Goal: Information Seeking & Learning: Learn about a topic

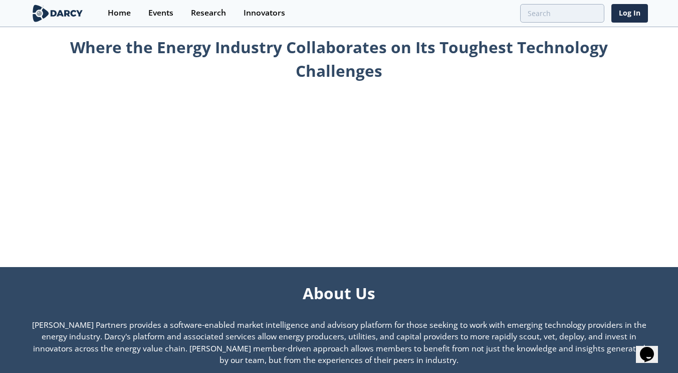
scroll to position [463, 0]
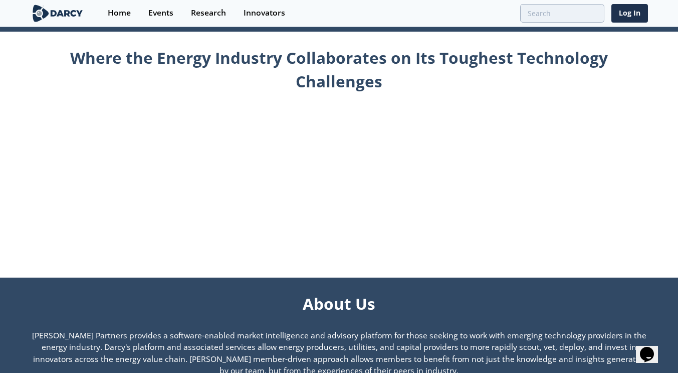
drag, startPoint x: 513, startPoint y: 147, endPoint x: 515, endPoint y: 142, distance: 5.7
click at [513, 147] on div "Where the Energy Industry Collaborates on Its Toughest Technology Challenges" at bounding box center [340, 151] width 618 height 239
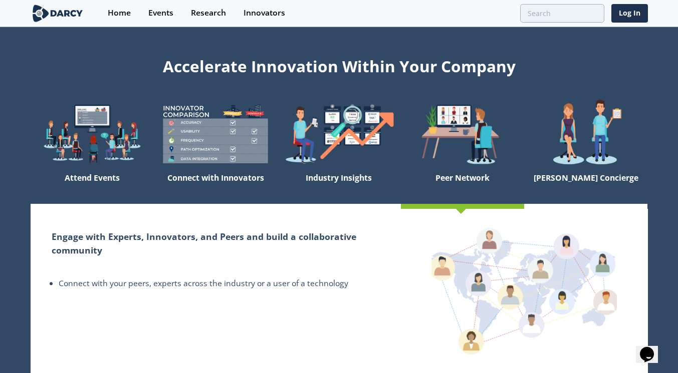
scroll to position [0, 0]
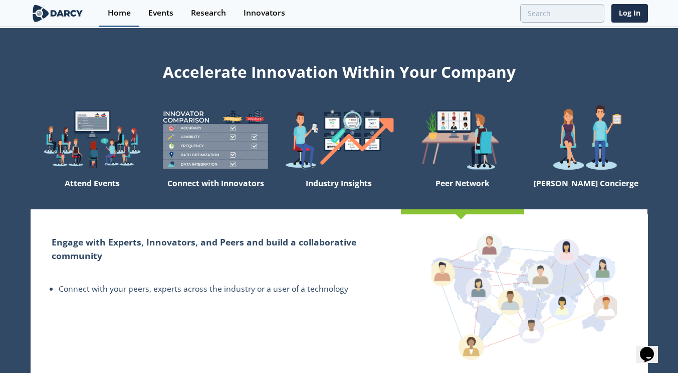
click at [118, 11] on div "Home" at bounding box center [119, 13] width 23 height 8
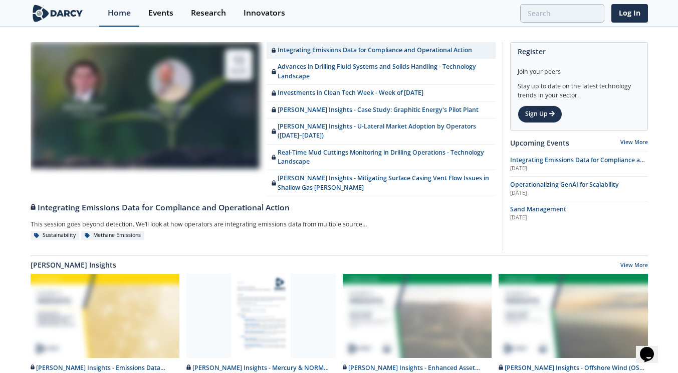
click at [119, 15] on div "Home" at bounding box center [119, 13] width 23 height 8
click at [163, 14] on div "Events" at bounding box center [160, 13] width 25 height 8
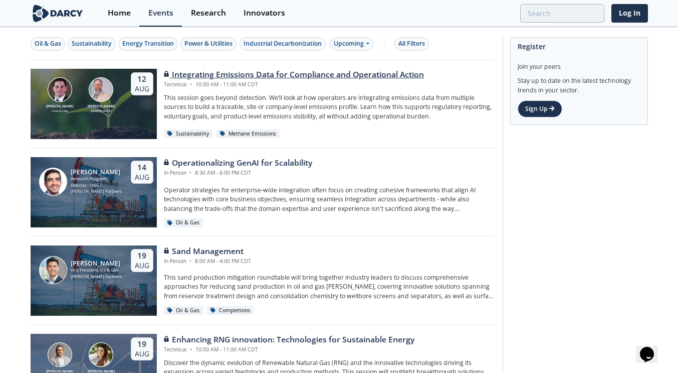
click at [115, 116] on div "[PERSON_NAME] Context Labs [PERSON_NAME] [DATE]" at bounding box center [94, 104] width 126 height 70
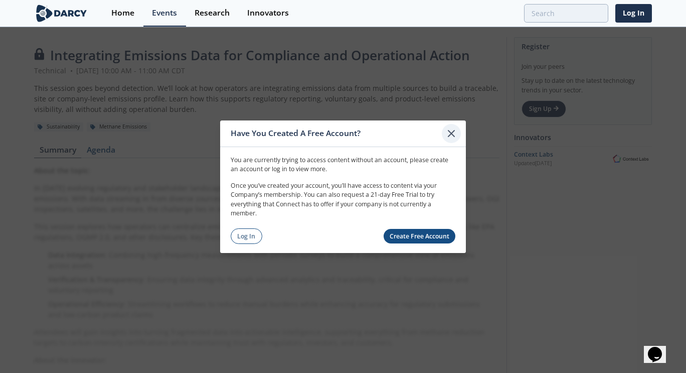
click at [447, 136] on icon at bounding box center [451, 133] width 12 height 12
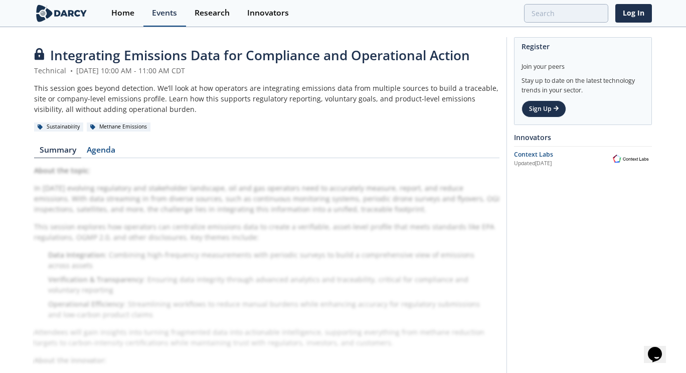
click at [161, 13] on div "Events" at bounding box center [164, 13] width 25 height 8
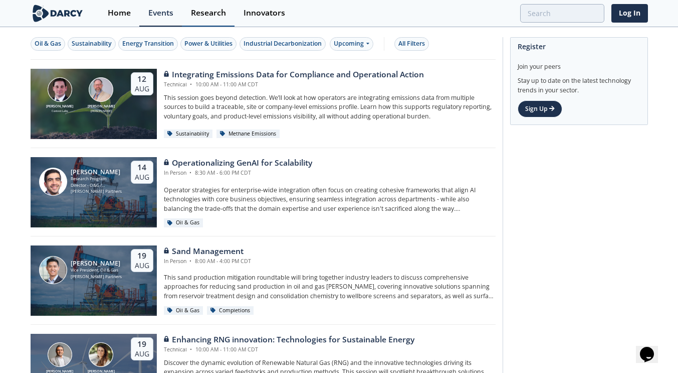
click at [200, 12] on div "Research" at bounding box center [208, 13] width 35 height 8
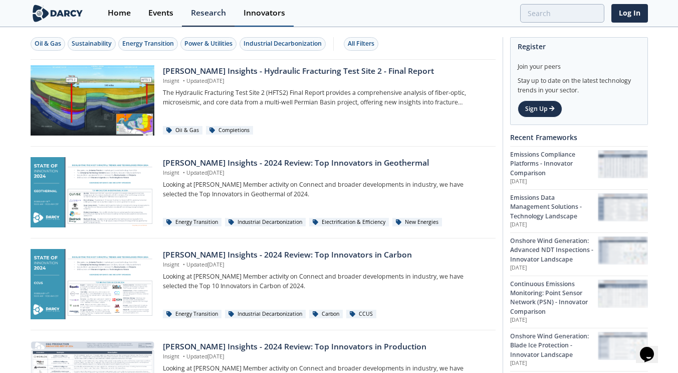
click at [267, 13] on div "Innovators" at bounding box center [265, 13] width 42 height 8
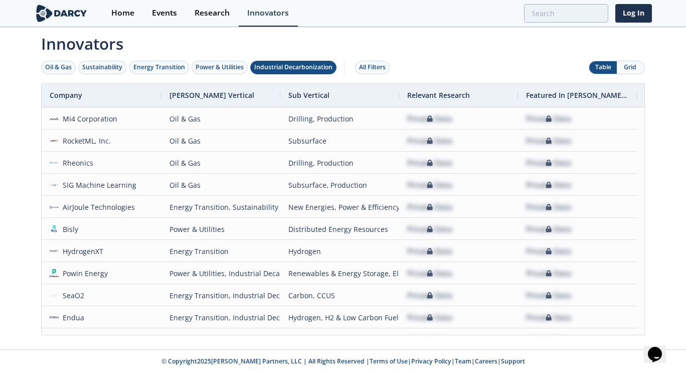
click at [296, 68] on div "Industrial Decarbonization" at bounding box center [293, 67] width 78 height 9
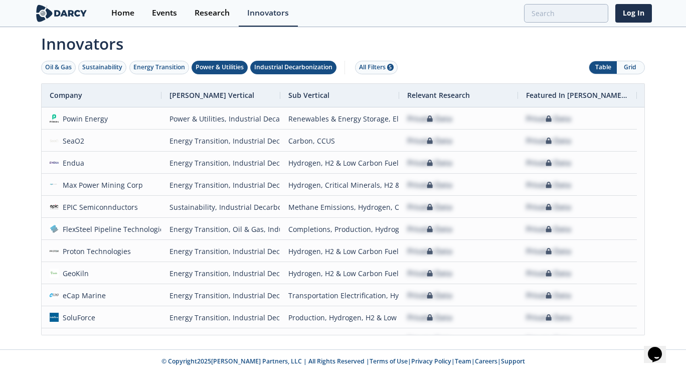
click at [227, 66] on div "Power & Utilities" at bounding box center [220, 67] width 48 height 9
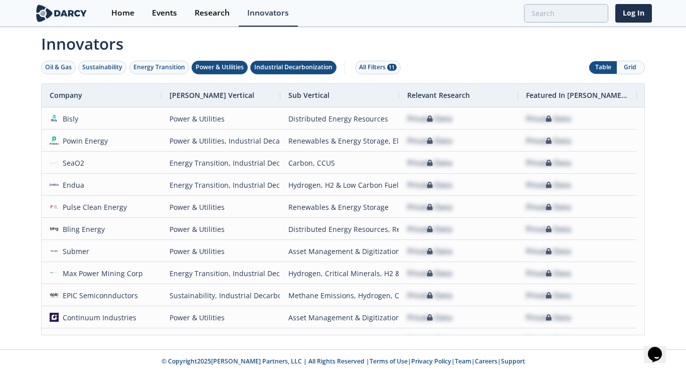
click at [290, 65] on div "Industrial Decarbonization" at bounding box center [293, 67] width 78 height 9
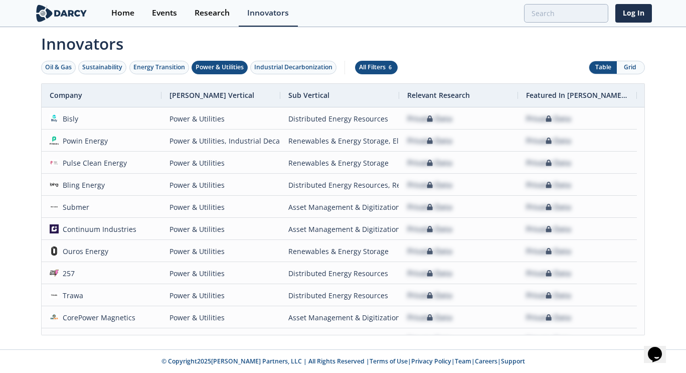
click at [379, 67] on div "All Filters 6" at bounding box center [376, 67] width 35 height 9
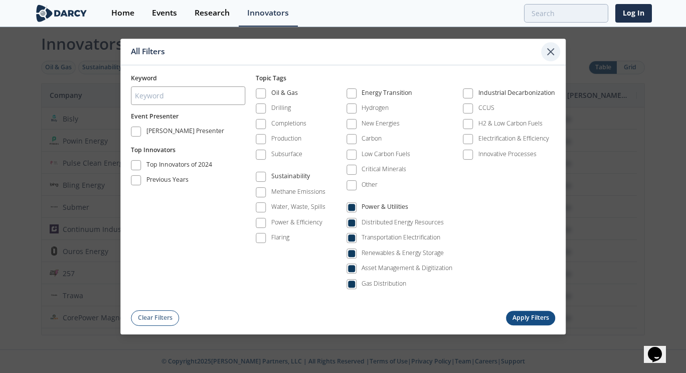
click at [552, 51] on icon at bounding box center [551, 52] width 6 height 6
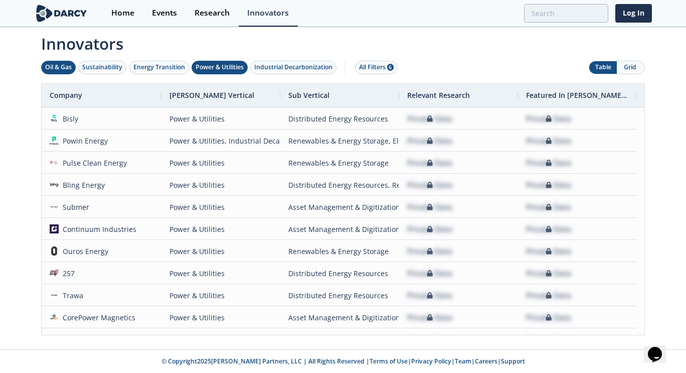
click at [58, 69] on div "Oil & Gas" at bounding box center [58, 67] width 27 height 9
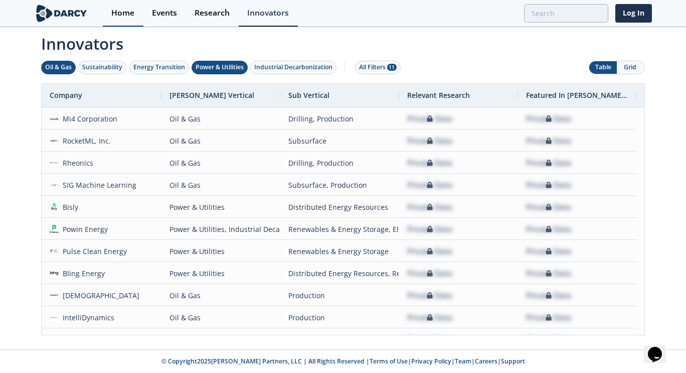
click at [113, 11] on div "Home" at bounding box center [122, 13] width 23 height 8
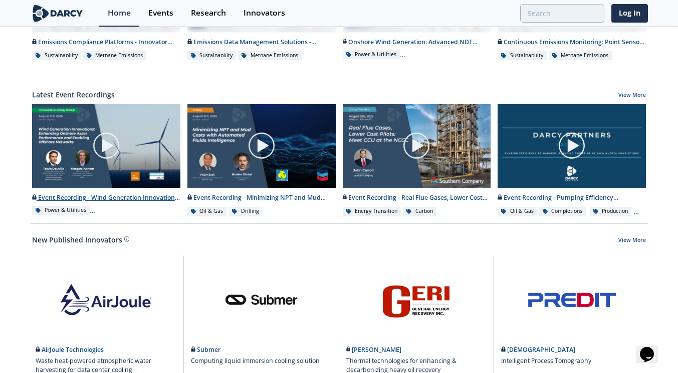
scroll to position [478, 0]
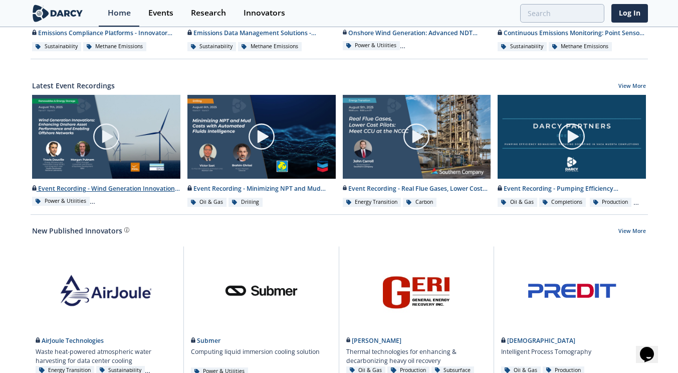
click at [99, 128] on img at bounding box center [106, 136] width 28 height 28
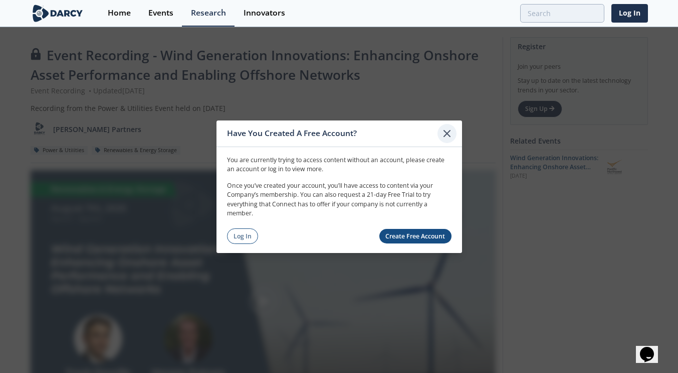
click at [448, 135] on icon at bounding box center [447, 133] width 12 height 12
